Goal: Task Accomplishment & Management: Manage account settings

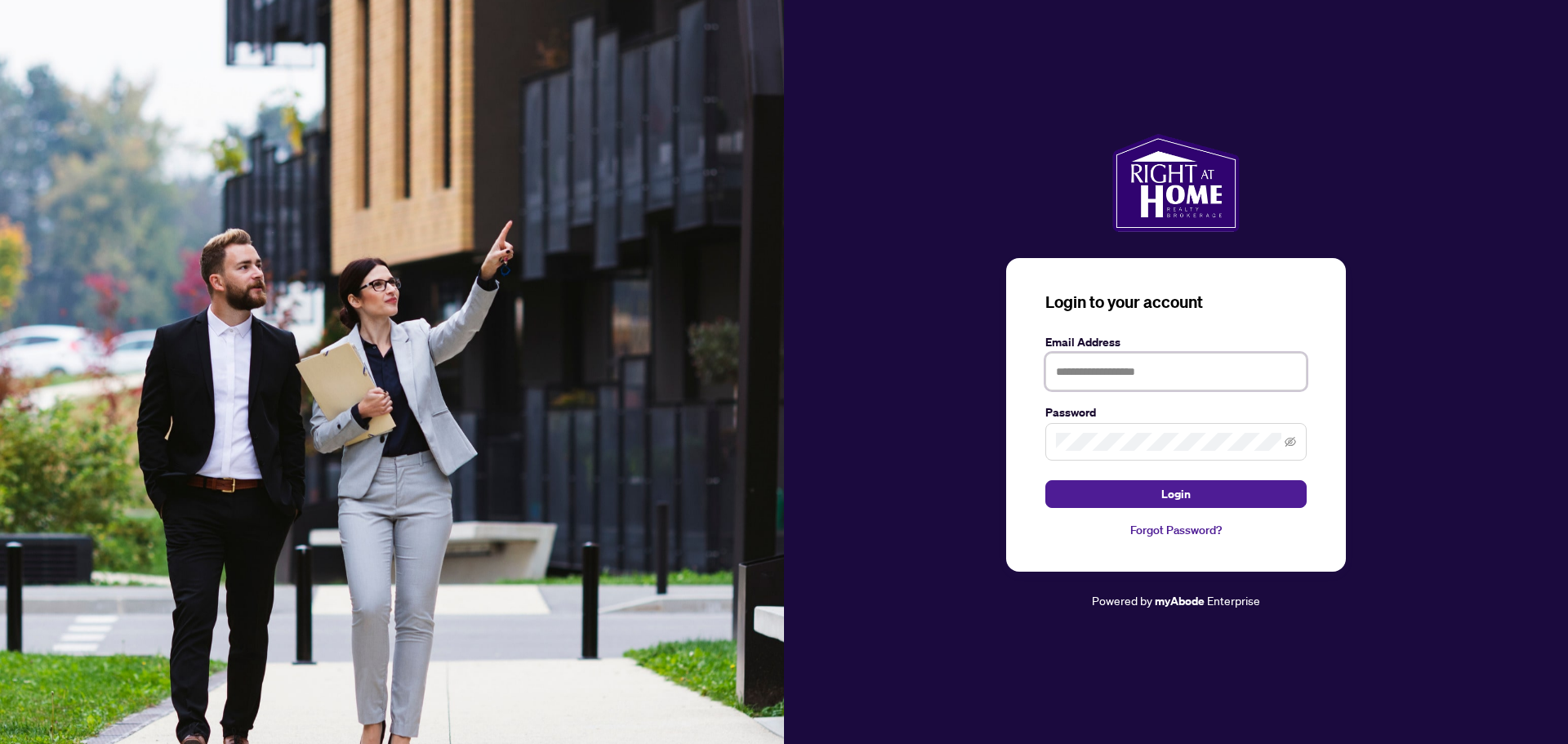
click at [1095, 373] on input "text" at bounding box center [1175, 372] width 261 height 37
click at [1139, 379] on input "text" at bounding box center [1175, 372] width 261 height 37
type input "*"
type input "**********"
click at [1045, 480] on button "Login" at bounding box center [1175, 493] width 261 height 28
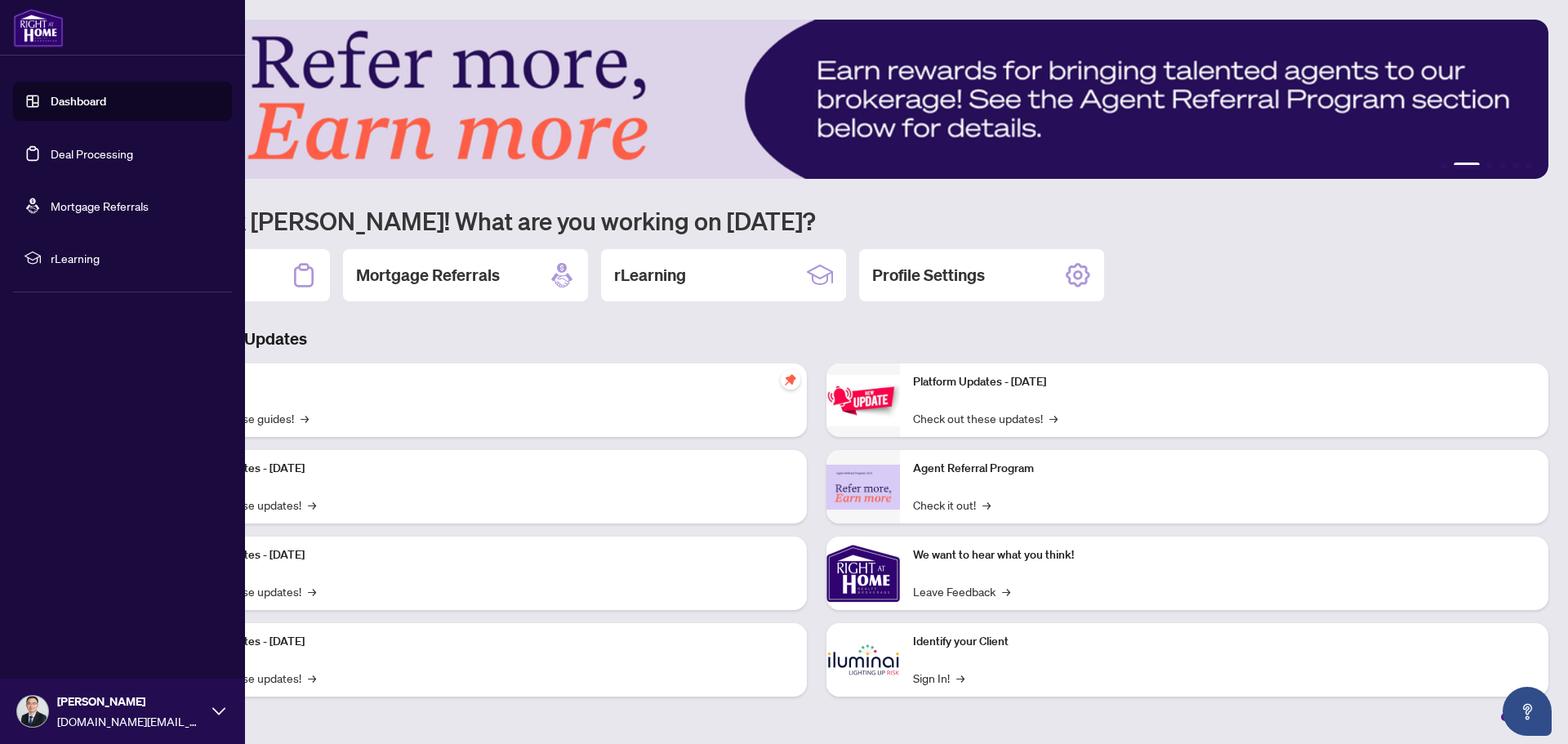
click at [76, 155] on link "Deal Processing" at bounding box center [92, 154] width 83 height 15
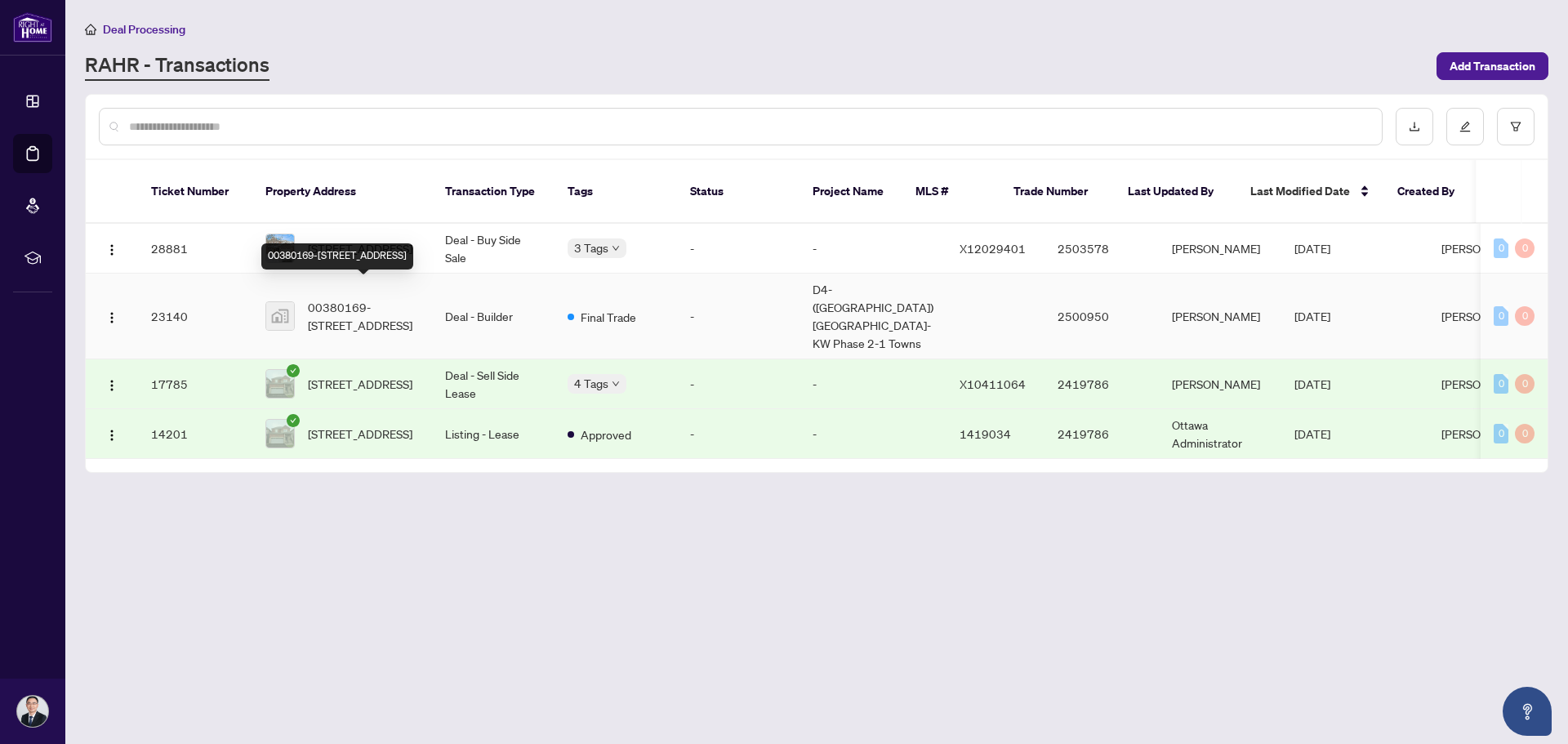
click at [378, 299] on span "00380169-[STREET_ADDRESS]" at bounding box center [363, 316] width 111 height 36
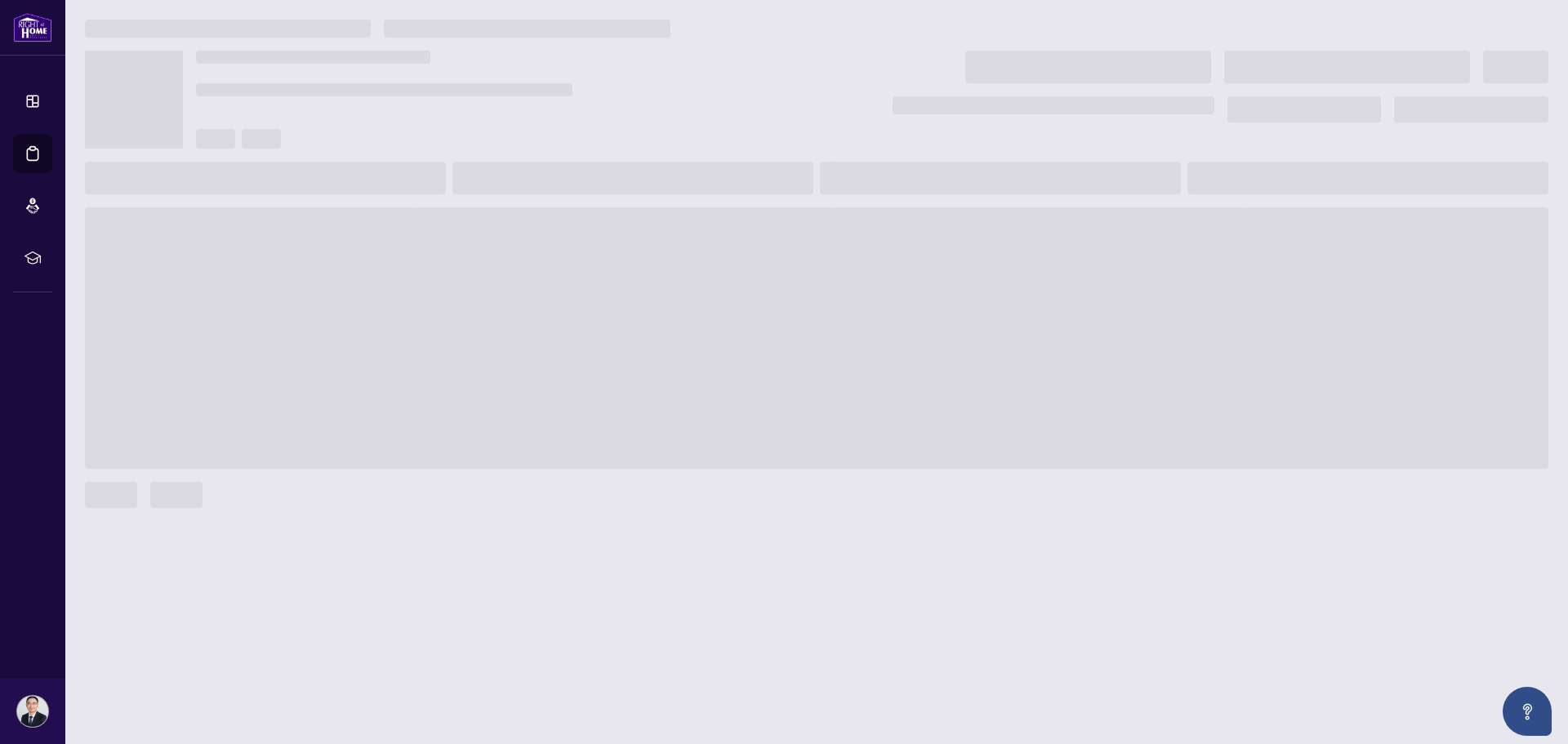
click at [378, 299] on main at bounding box center [816, 372] width 1502 height 744
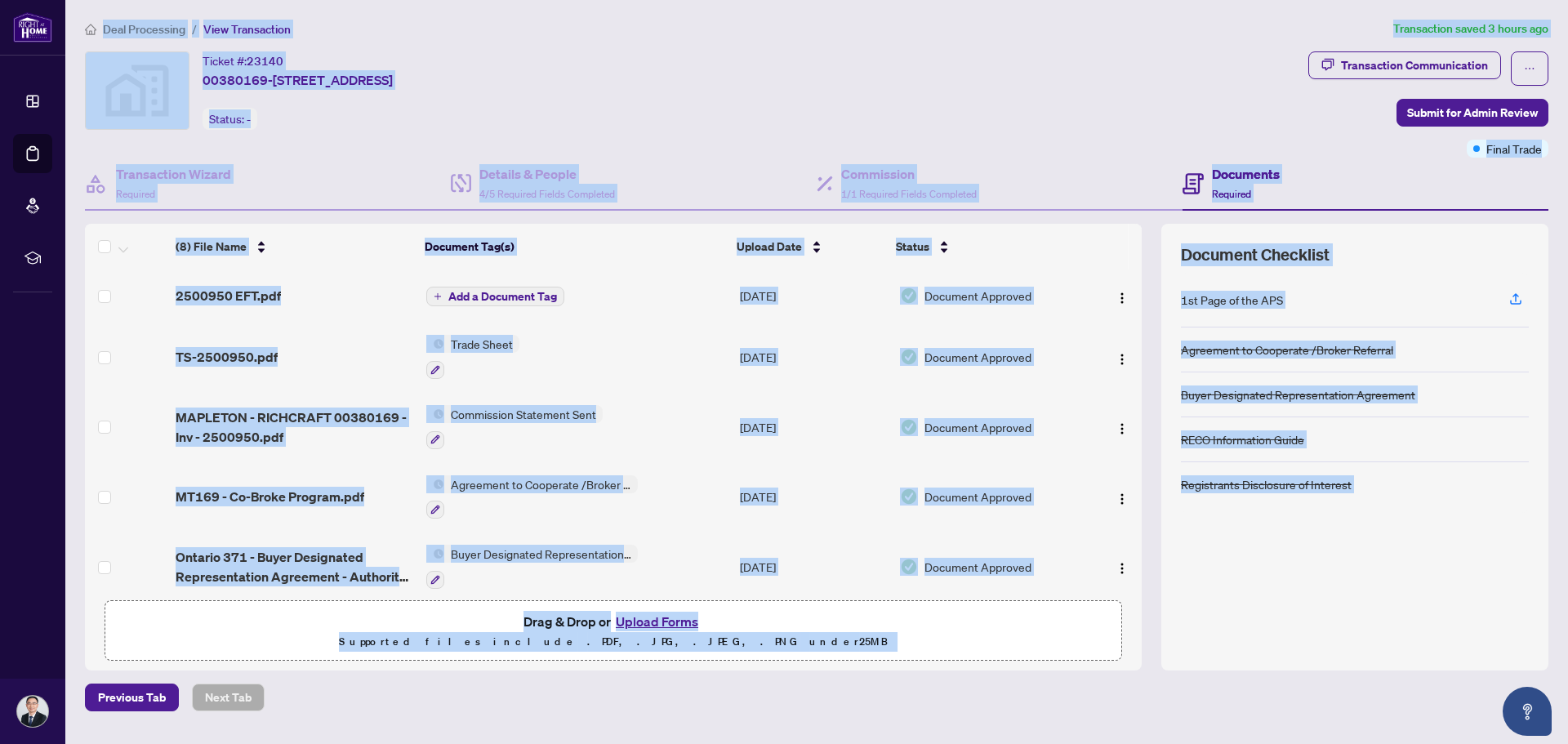
click at [1143, 619] on div "(8) File Name Document Tag(s) Upload Date Status (8) File Name Document Tag(s) …" at bounding box center [816, 447] width 1463 height 447
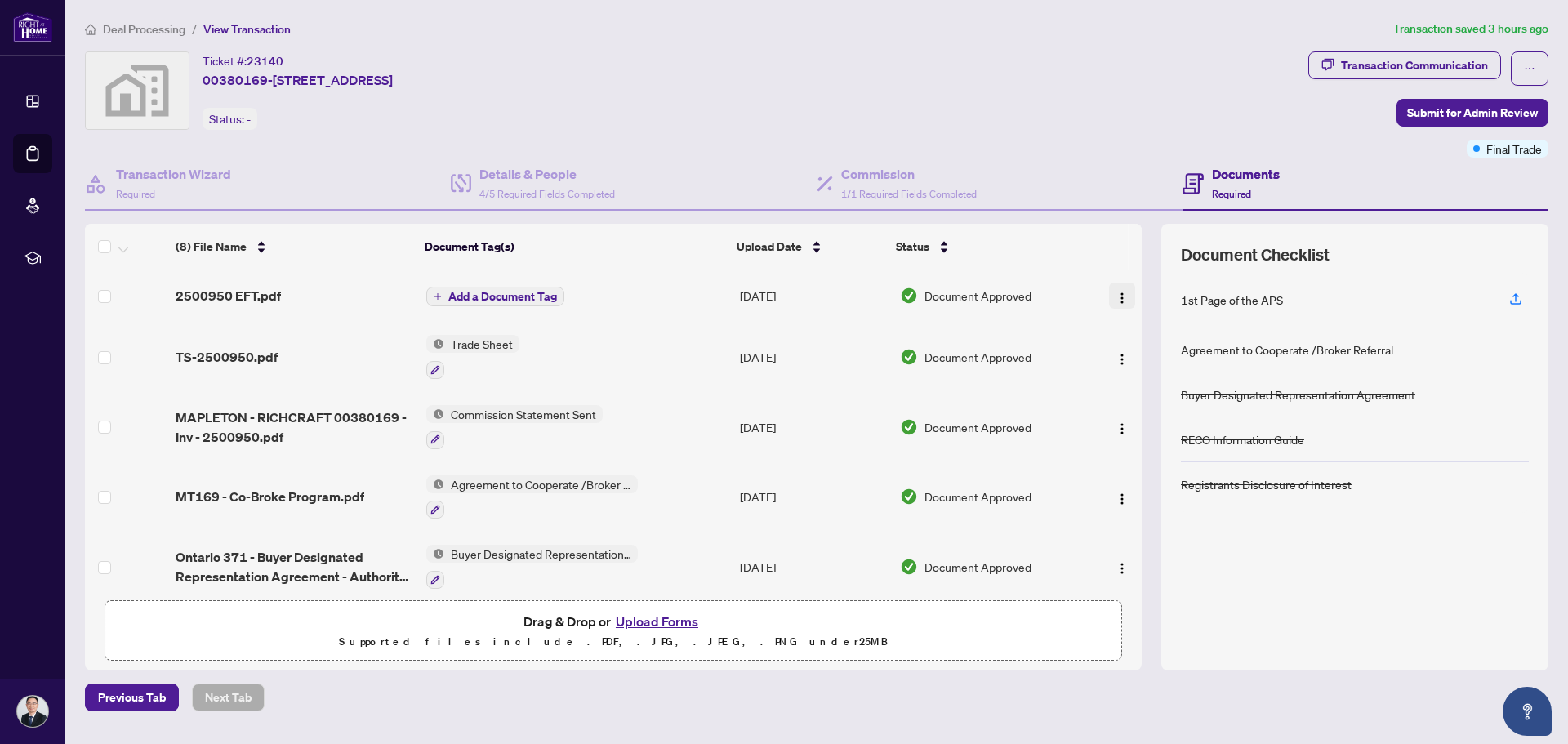
click at [1118, 292] on img "button" at bounding box center [1122, 298] width 13 height 13
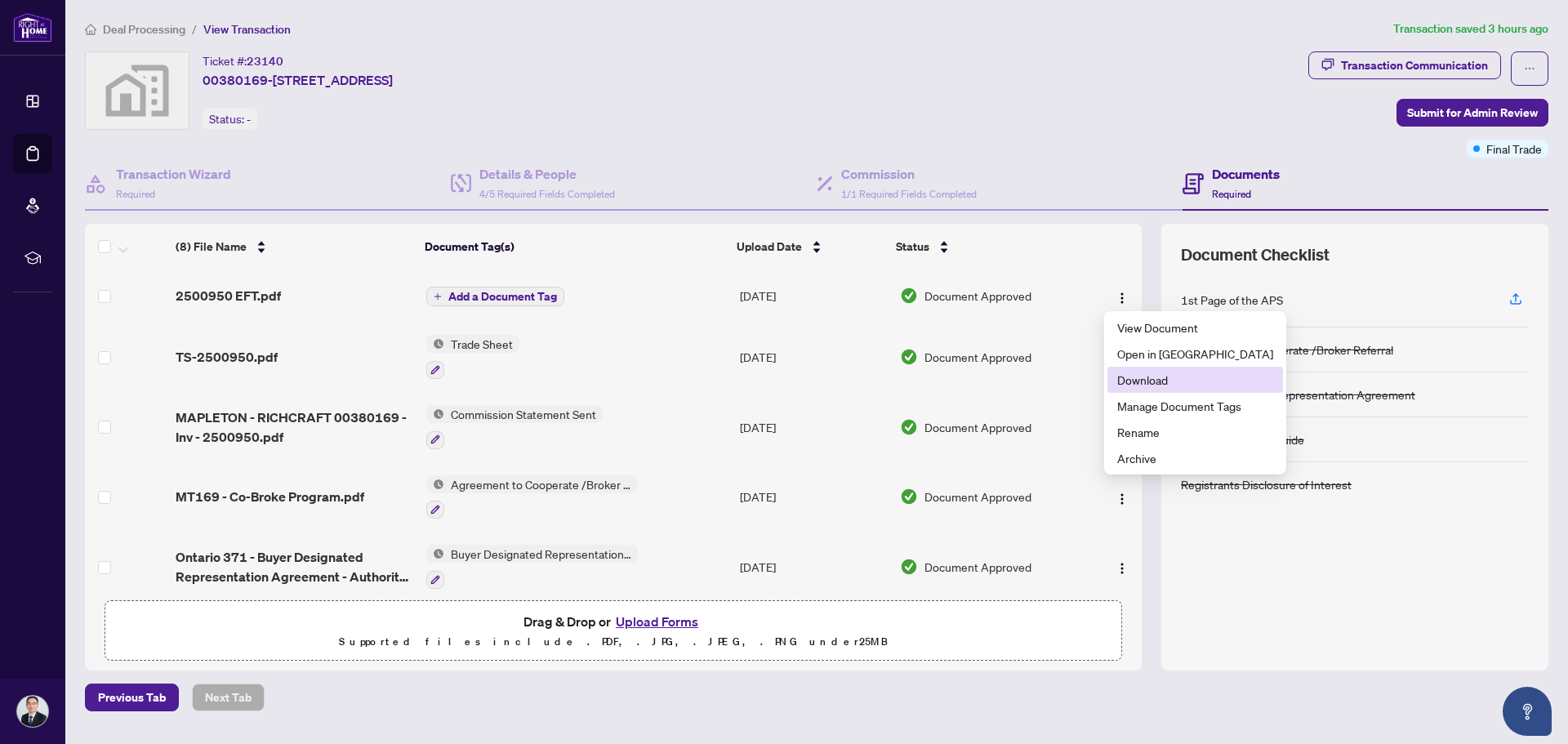
click at [1169, 379] on span "Download" at bounding box center [1195, 380] width 156 height 18
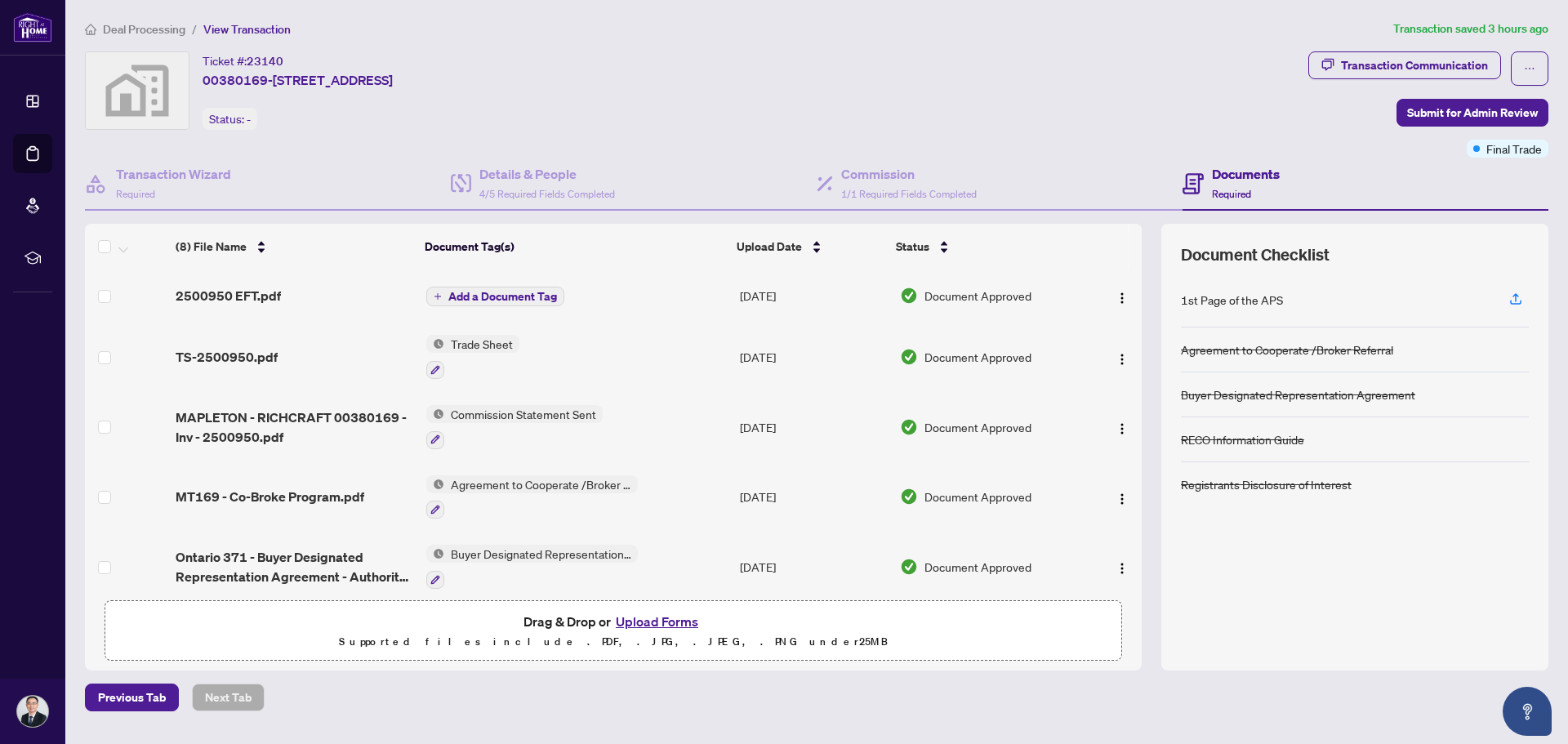
click at [1130, 57] on div "Ticket #: 23140 00380169-[STREET_ADDRESS] Status: -" at bounding box center [693, 91] width 1216 height 78
click at [227, 296] on span "2500950 EFT.pdf" at bounding box center [228, 296] width 106 height 20
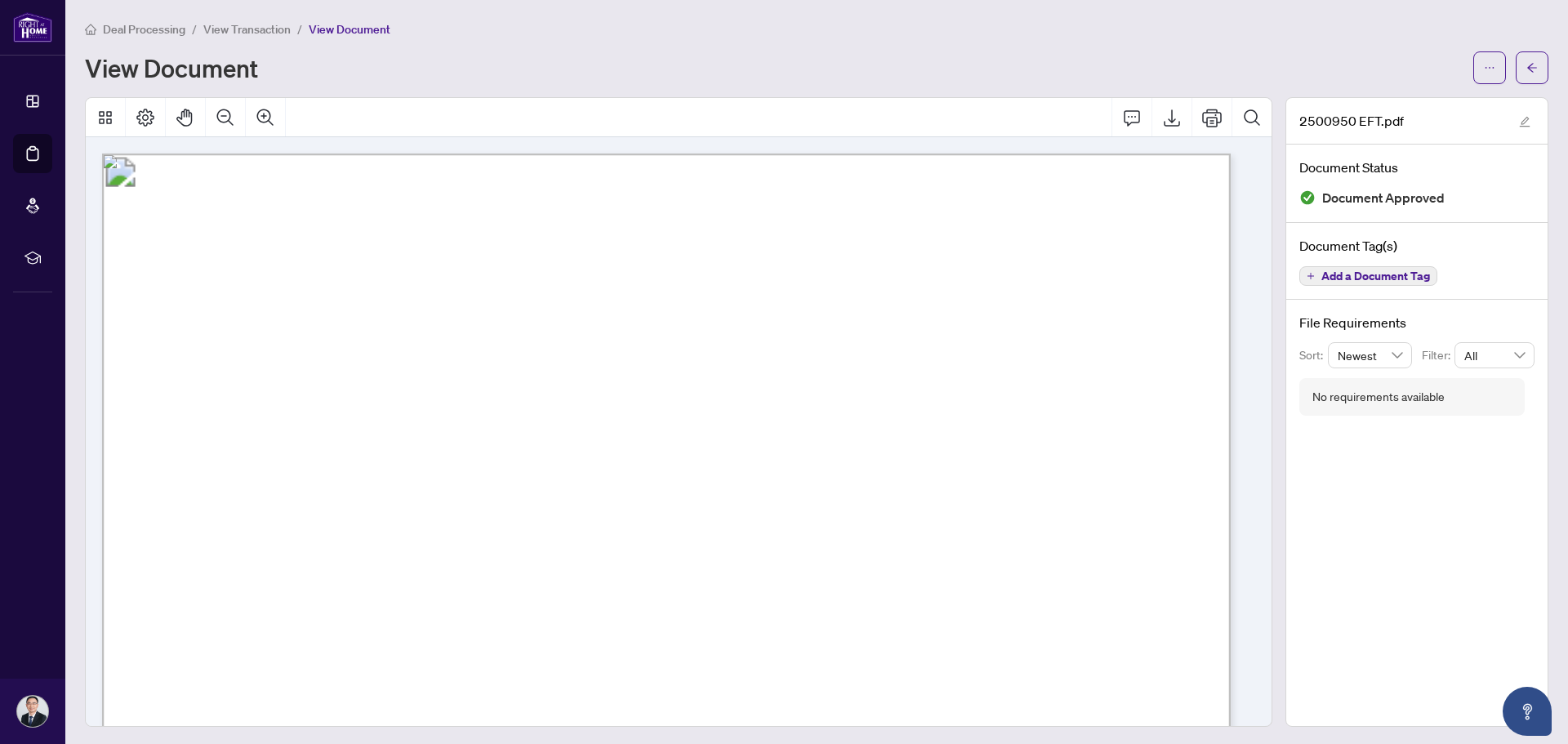
drag, startPoint x: 975, startPoint y: 298, endPoint x: 1035, endPoint y: 298, distance: 60.0
click at [1526, 73] on span "button" at bounding box center [1532, 66] width 12 height 26
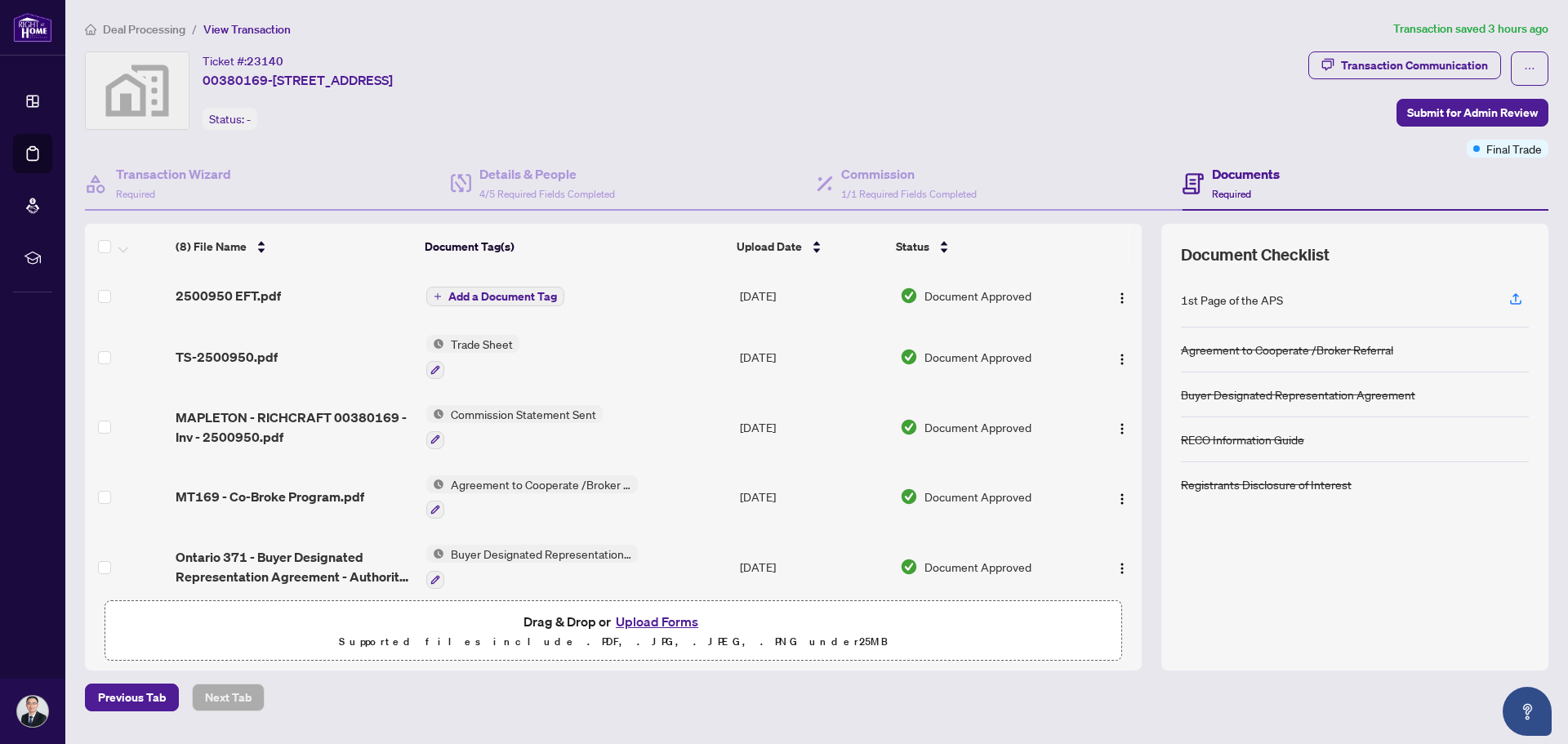
click at [1252, 187] on div "Documents Required" at bounding box center [1246, 183] width 68 height 38
click at [1242, 184] on div "Documents Required" at bounding box center [1246, 183] width 68 height 38
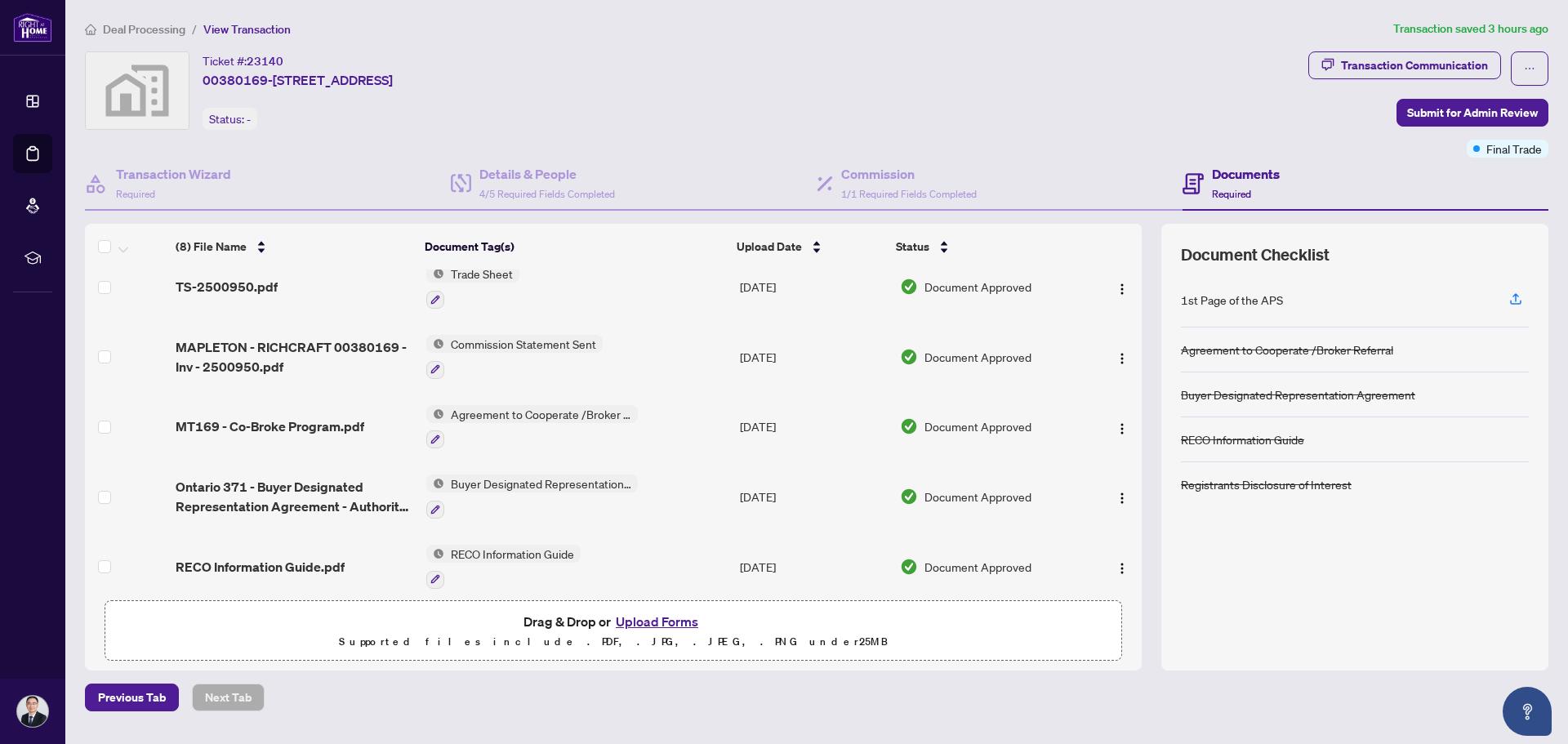
scroll to position [223, 0]
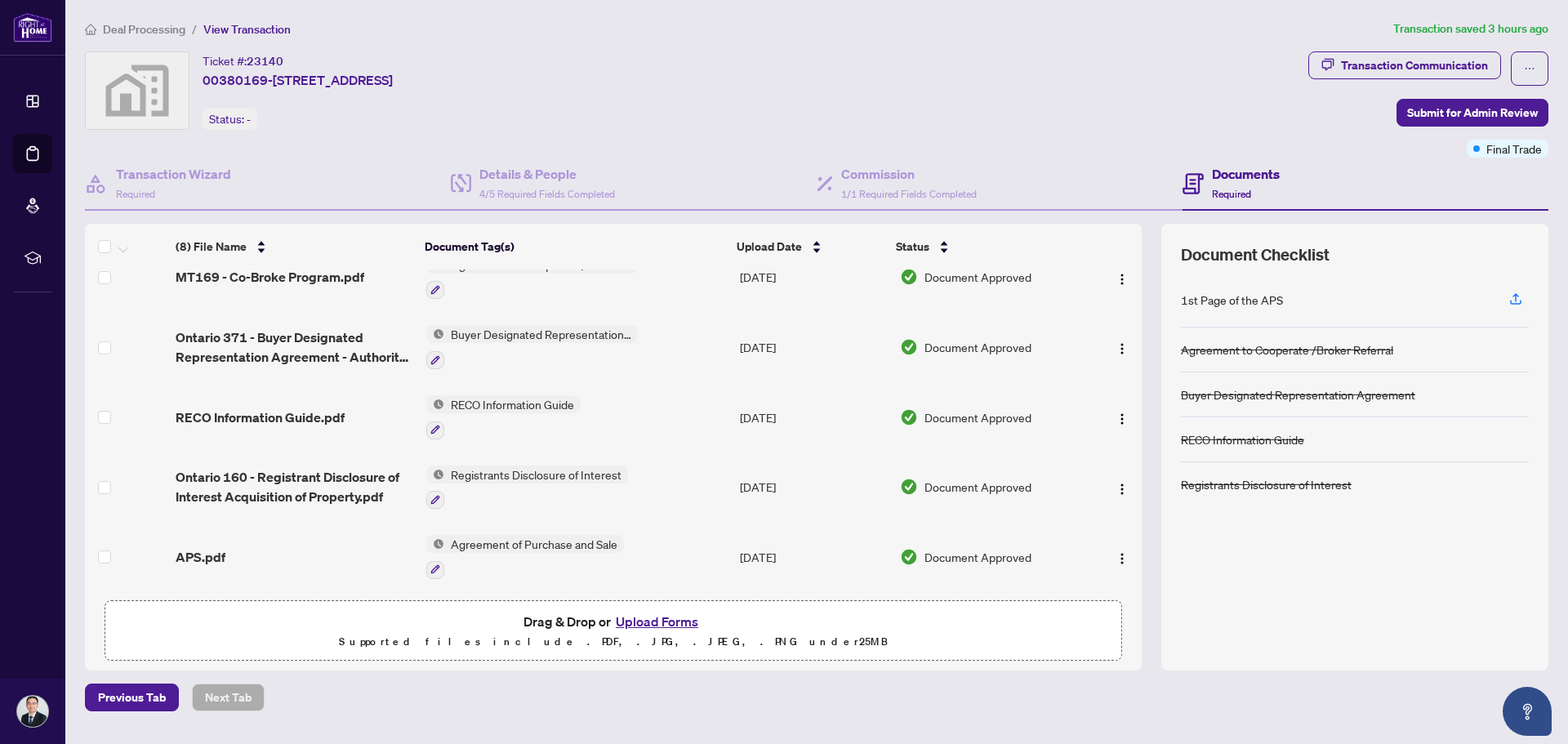
drag, startPoint x: 131, startPoint y: 701, endPoint x: 537, endPoint y: 701, distance: 406.0
click at [484, 706] on div "Previous Tab Next Tab" at bounding box center [816, 697] width 1463 height 28
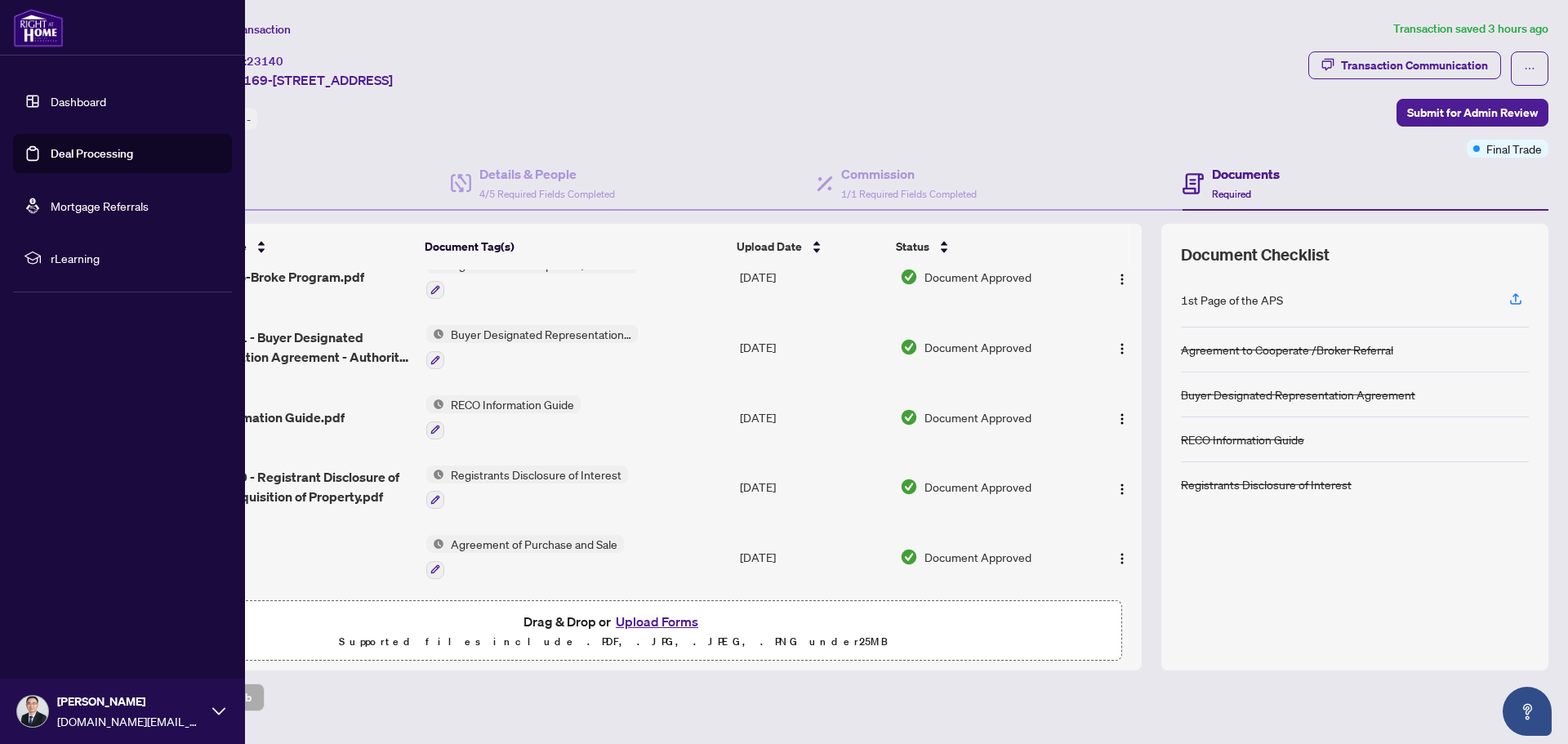
click at [102, 156] on link "Deal Processing" at bounding box center [92, 154] width 83 height 15
